Goal: Information Seeking & Learning: Learn about a topic

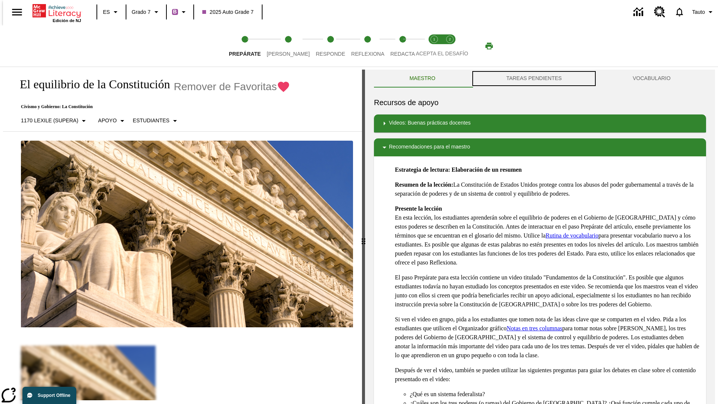
click at [534, 79] on button "TAREAS PENDIENTES" at bounding box center [534, 79] width 126 height 18
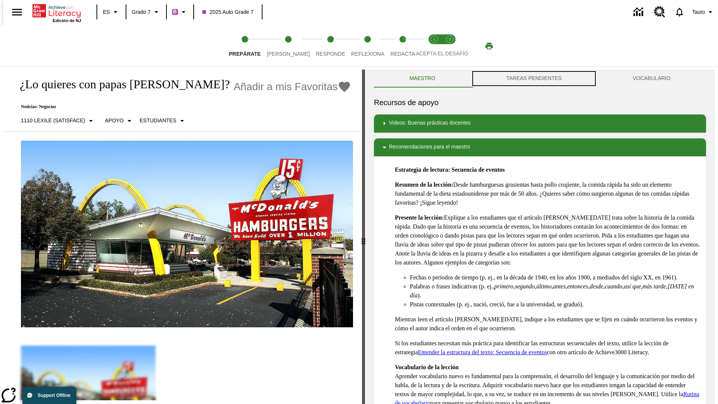
click at [534, 79] on button "TAREAS PENDIENTES" at bounding box center [534, 79] width 126 height 18
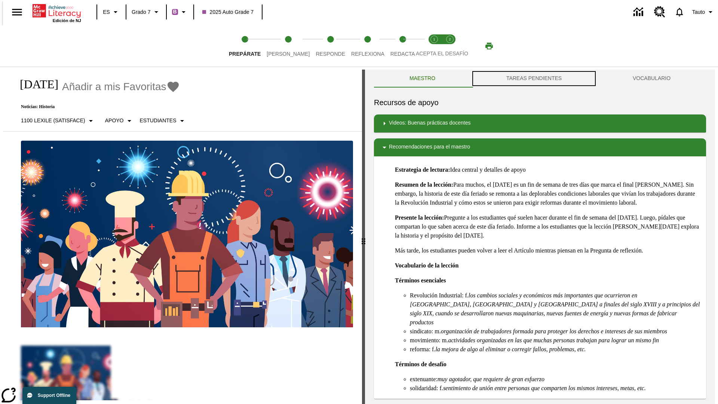
click at [534, 79] on button "TAREAS PENDIENTES" at bounding box center [534, 79] width 126 height 18
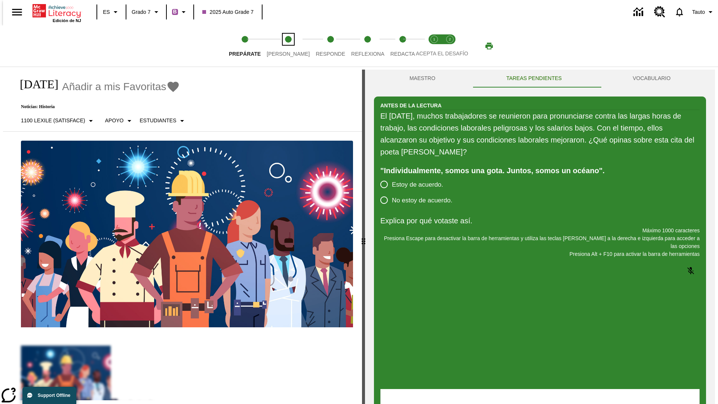
click at [282, 46] on span "[PERSON_NAME]" at bounding box center [288, 50] width 43 height 13
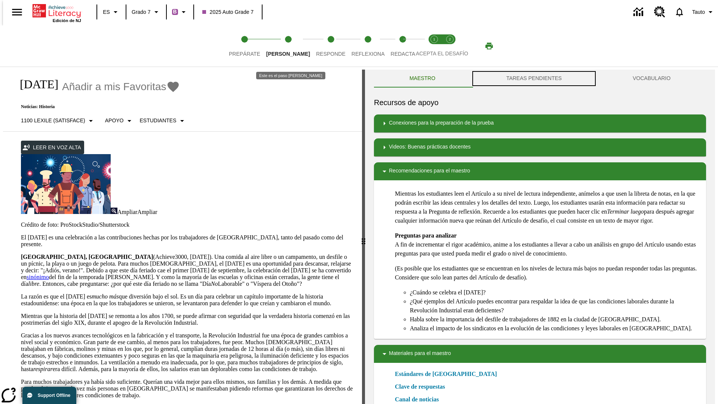
scroll to position [0, 0]
click at [534, 79] on button "TAREAS PENDIENTES" at bounding box center [534, 78] width 126 height 18
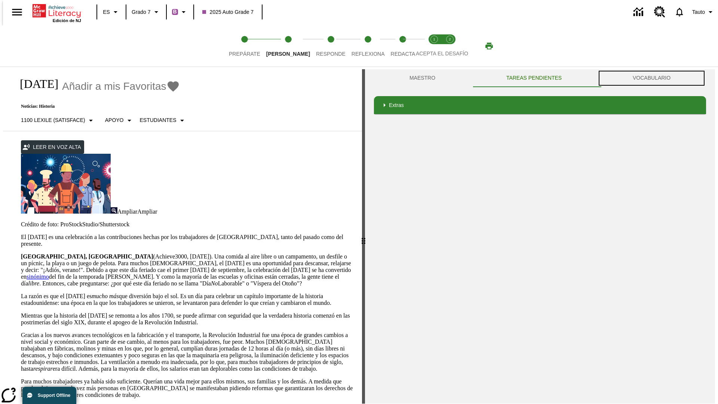
click at [654, 78] on button "VOCABULARIO" at bounding box center [651, 78] width 109 height 18
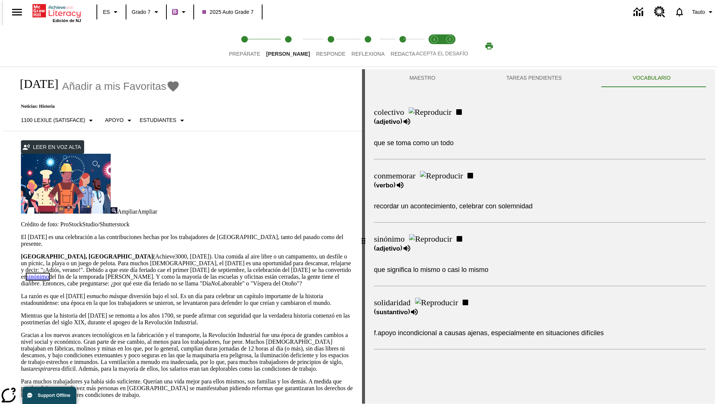
click at [49, 273] on link "sinónimo" at bounding box center [38, 276] width 22 height 6
click at [319, 46] on span "Responde" at bounding box center [331, 50] width 30 height 13
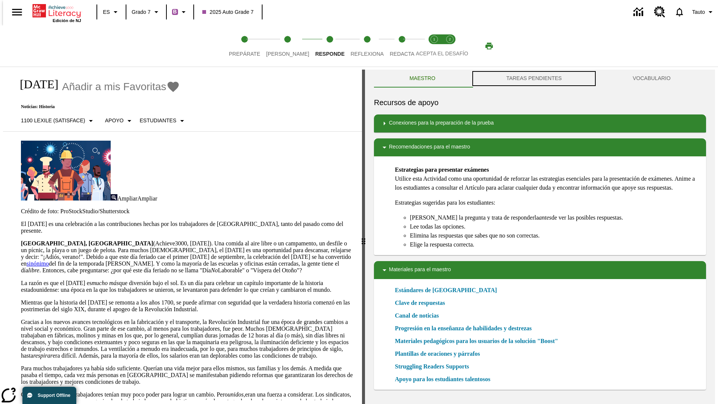
scroll to position [0, 0]
click at [534, 79] on button "TAREAS PENDIENTES" at bounding box center [534, 78] width 126 height 18
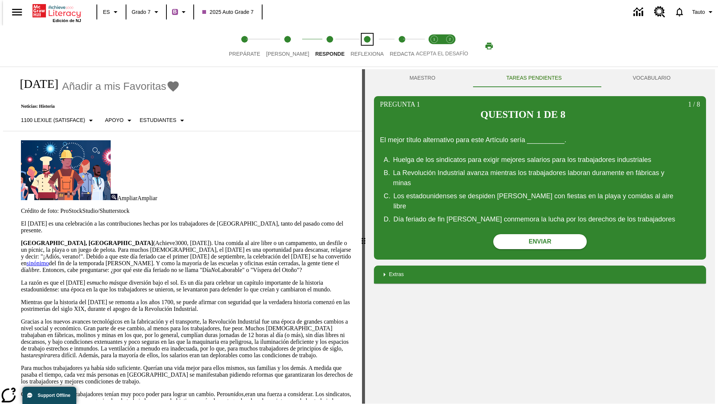
click at [357, 46] on span "Reflexiona" at bounding box center [366, 50] width 33 height 13
